Goal: Task Accomplishment & Management: Use online tool/utility

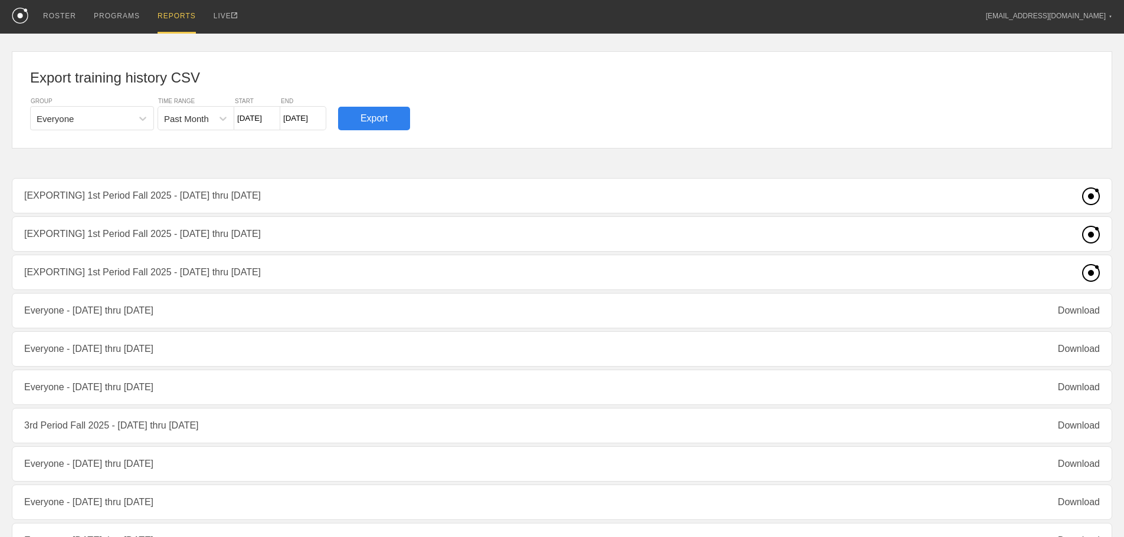
click at [260, 123] on input "[DATE]" at bounding box center [257, 118] width 46 height 24
click at [367, 152] on div "Su Mo Tu We Th Fr Sa" at bounding box center [306, 161] width 142 height 19
click at [366, 150] on button "Next Month" at bounding box center [366, 147] width 8 height 8
click at [366, 149] on button "Next Month" at bounding box center [366, 147] width 8 height 8
click at [250, 149] on div "[DATE]" at bounding box center [306, 147] width 142 height 10
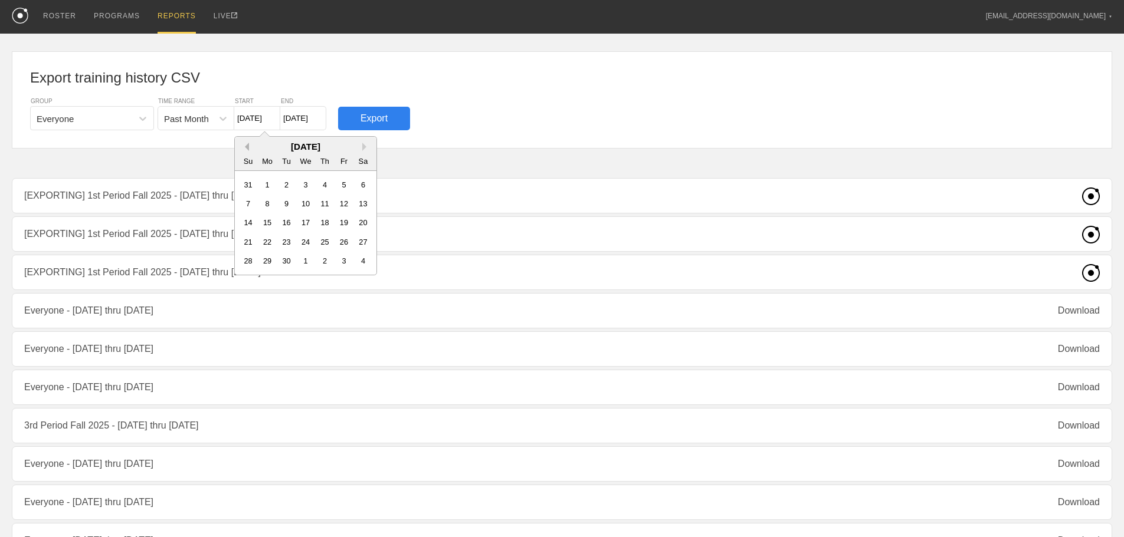
click at [245, 145] on button "Previous Month" at bounding box center [245, 147] width 8 height 8
click at [266, 238] on div "18" at bounding box center [268, 242] width 16 height 16
type input "[DATE]"
click at [304, 124] on input "[DATE]" at bounding box center [303, 118] width 46 height 24
click at [333, 247] on div "19" at bounding box center [332, 242] width 16 height 16
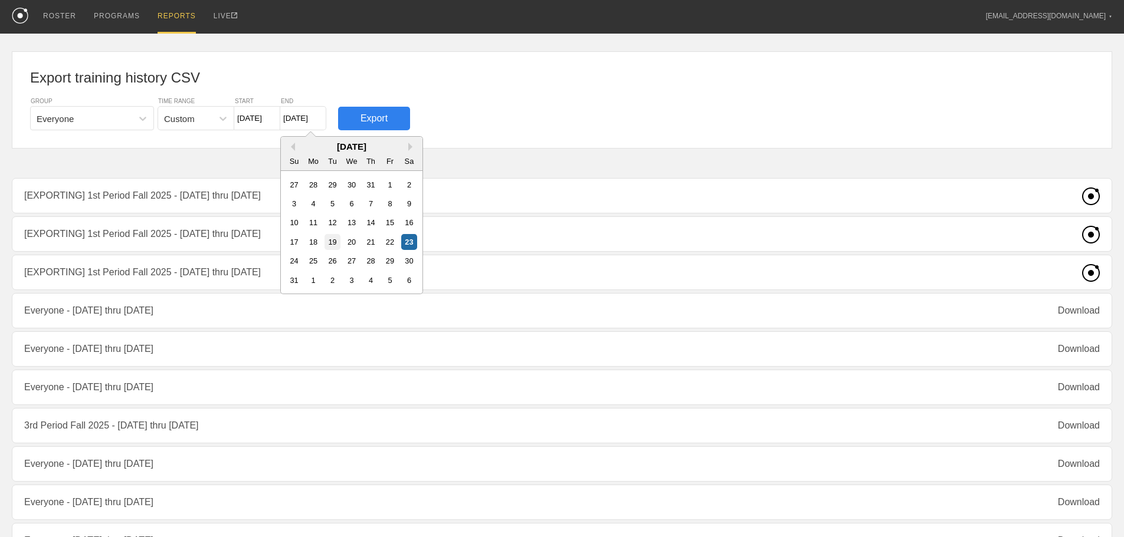
type input "[DATE]"
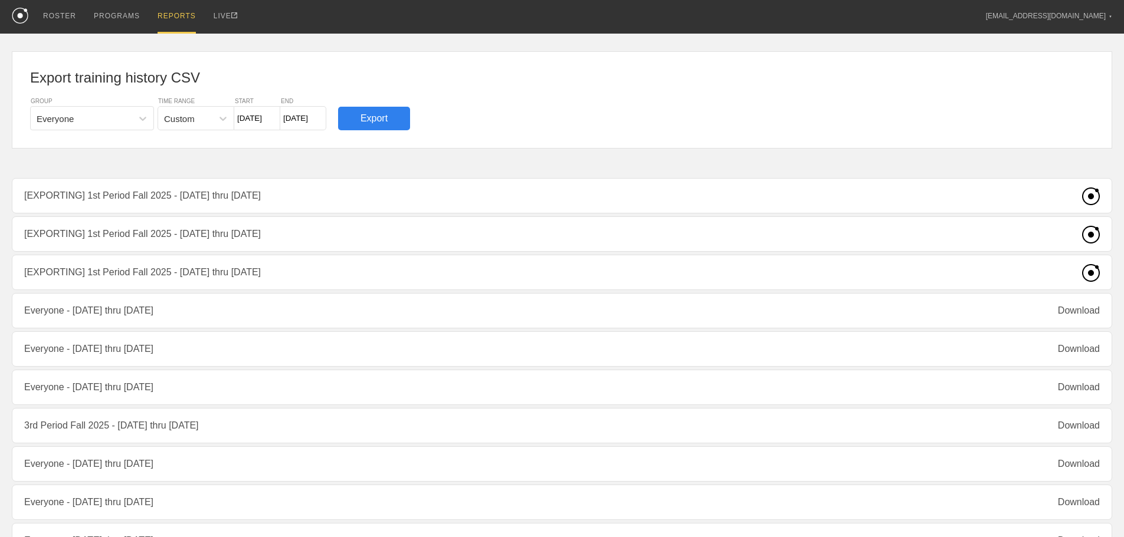
click at [375, 119] on div "Export" at bounding box center [374, 119] width 72 height 24
